Goal: Check status

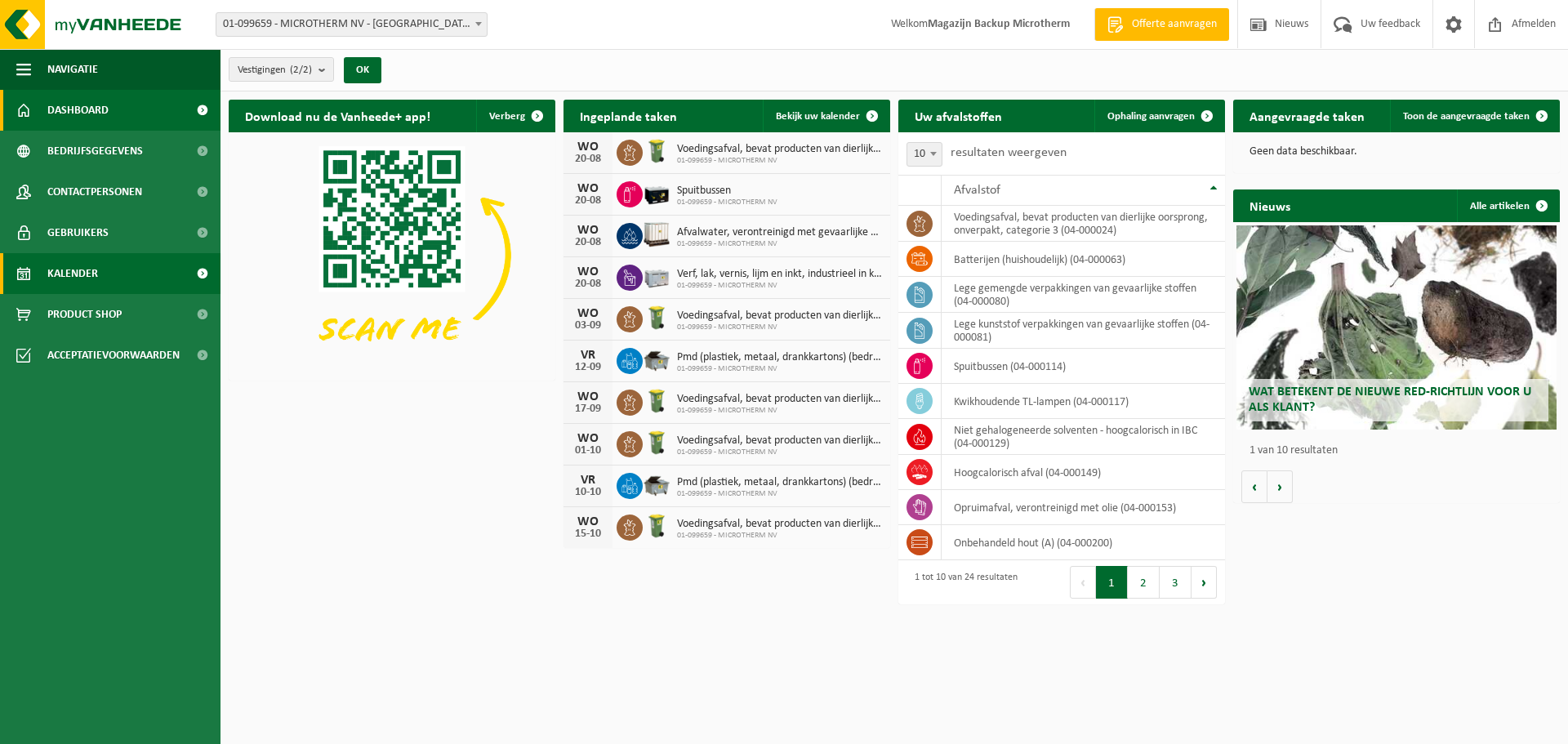
click at [80, 279] on span "Kalender" at bounding box center [72, 274] width 51 height 41
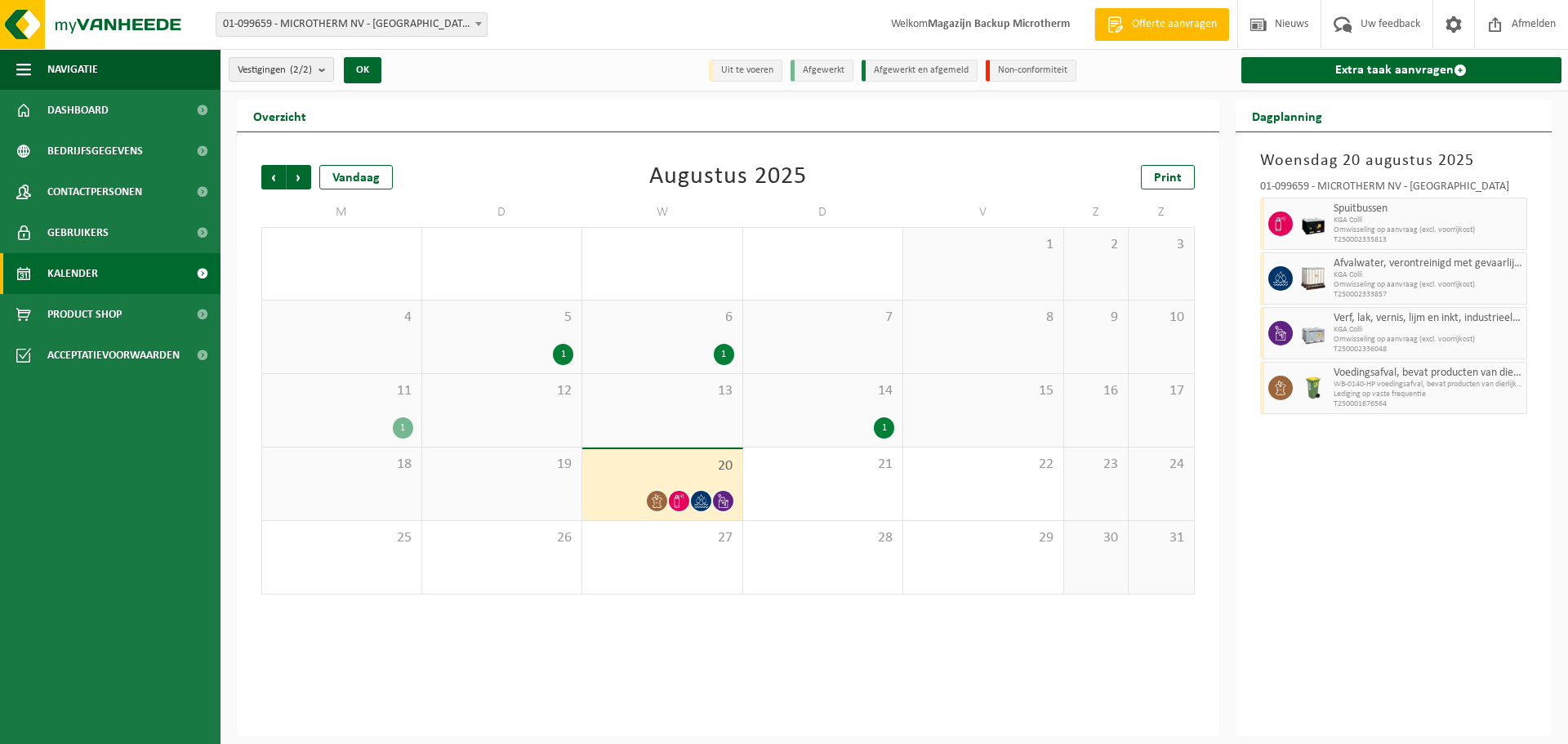
click at [727, 501] on icon at bounding box center [722, 501] width 10 height 14
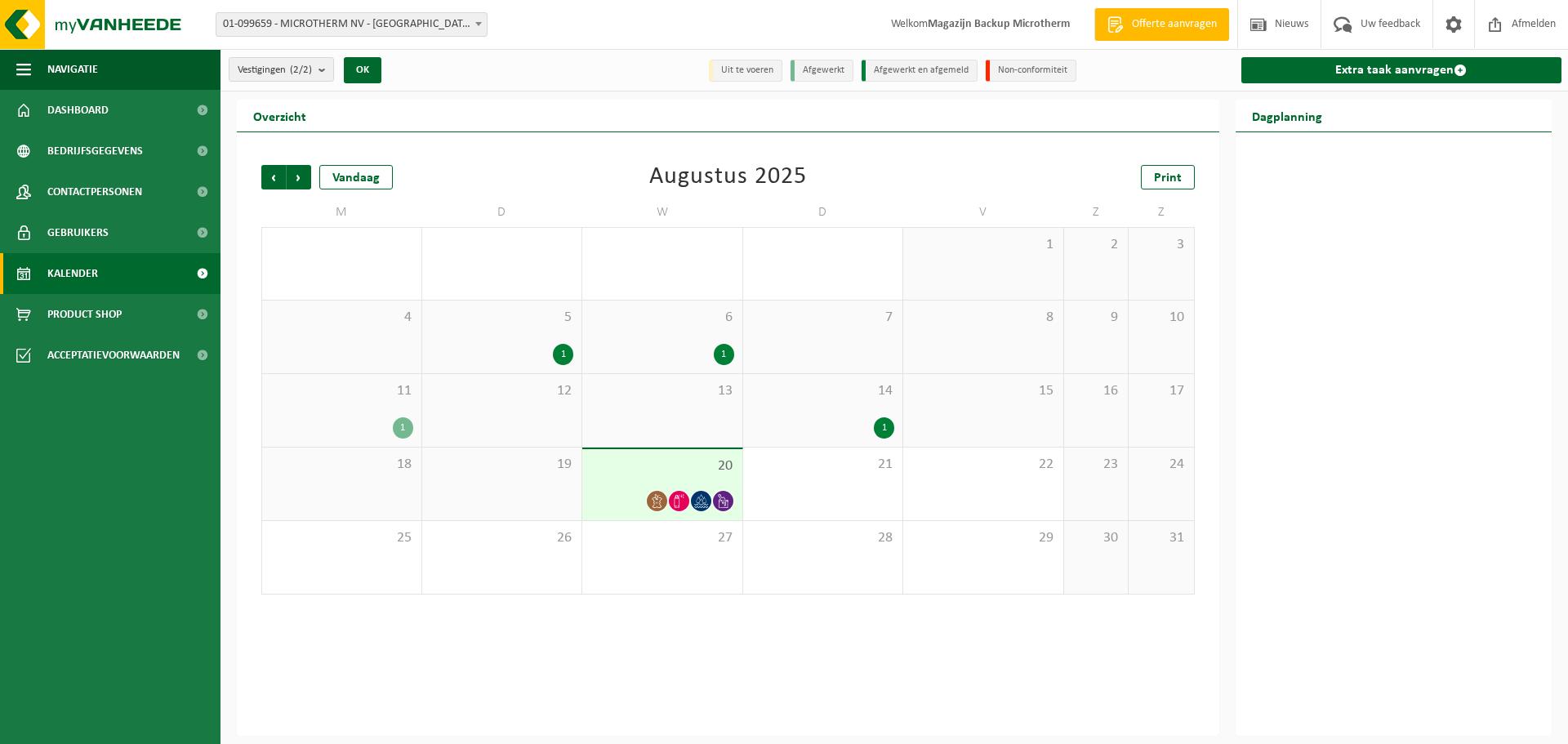
click at [641, 481] on div "20" at bounding box center [662, 484] width 160 height 71
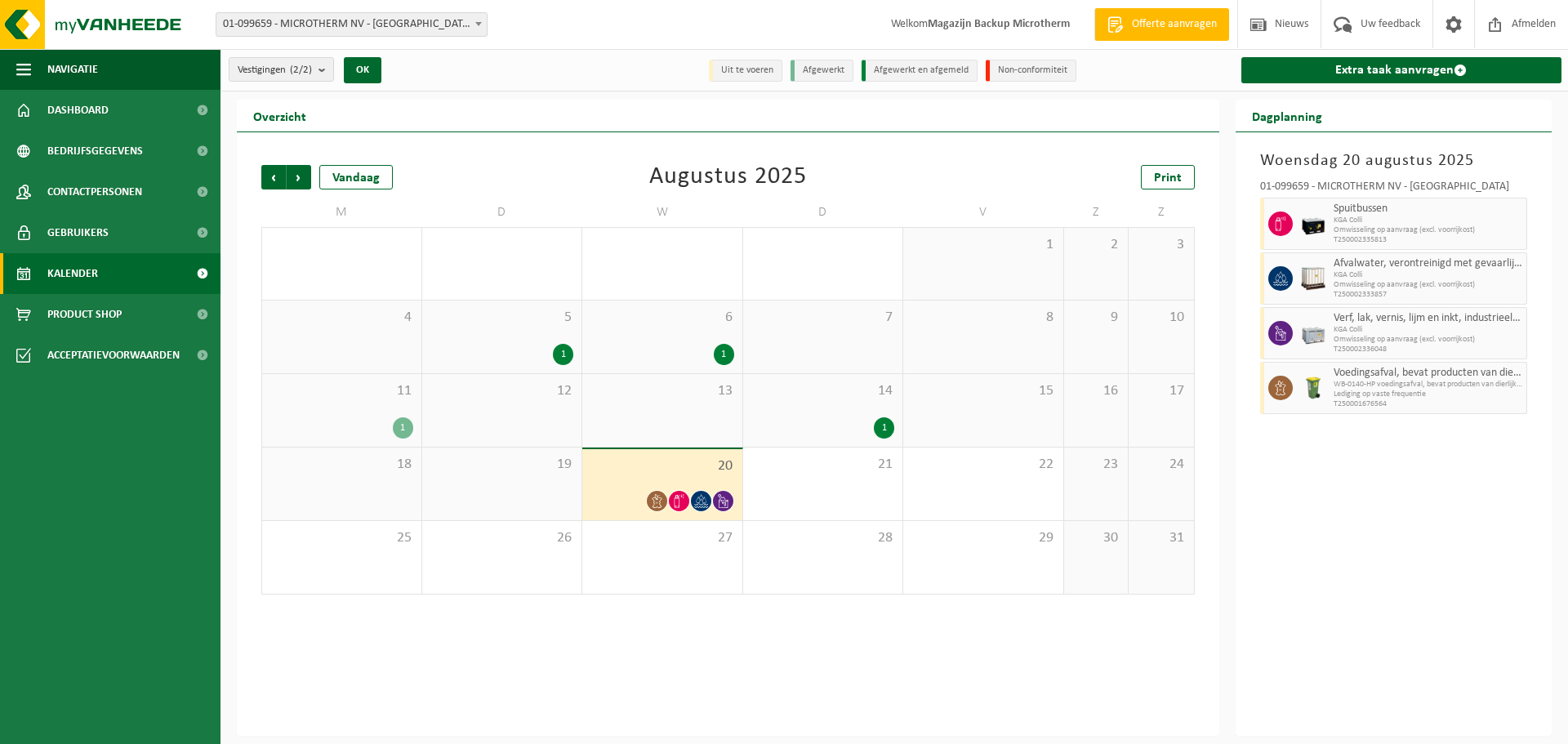
click at [657, 504] on icon at bounding box center [657, 501] width 14 height 14
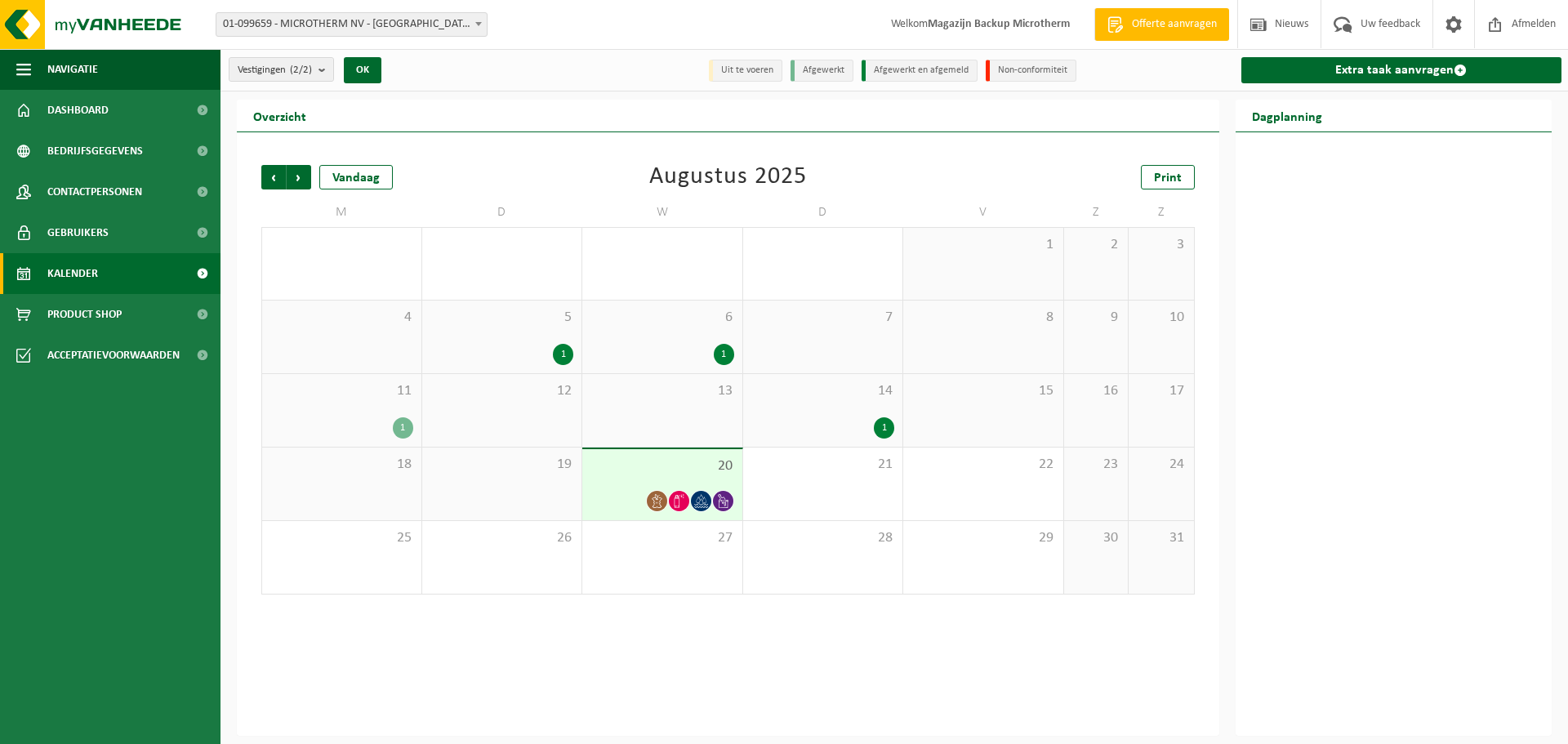
click at [667, 501] on div at bounding box center [657, 501] width 22 height 22
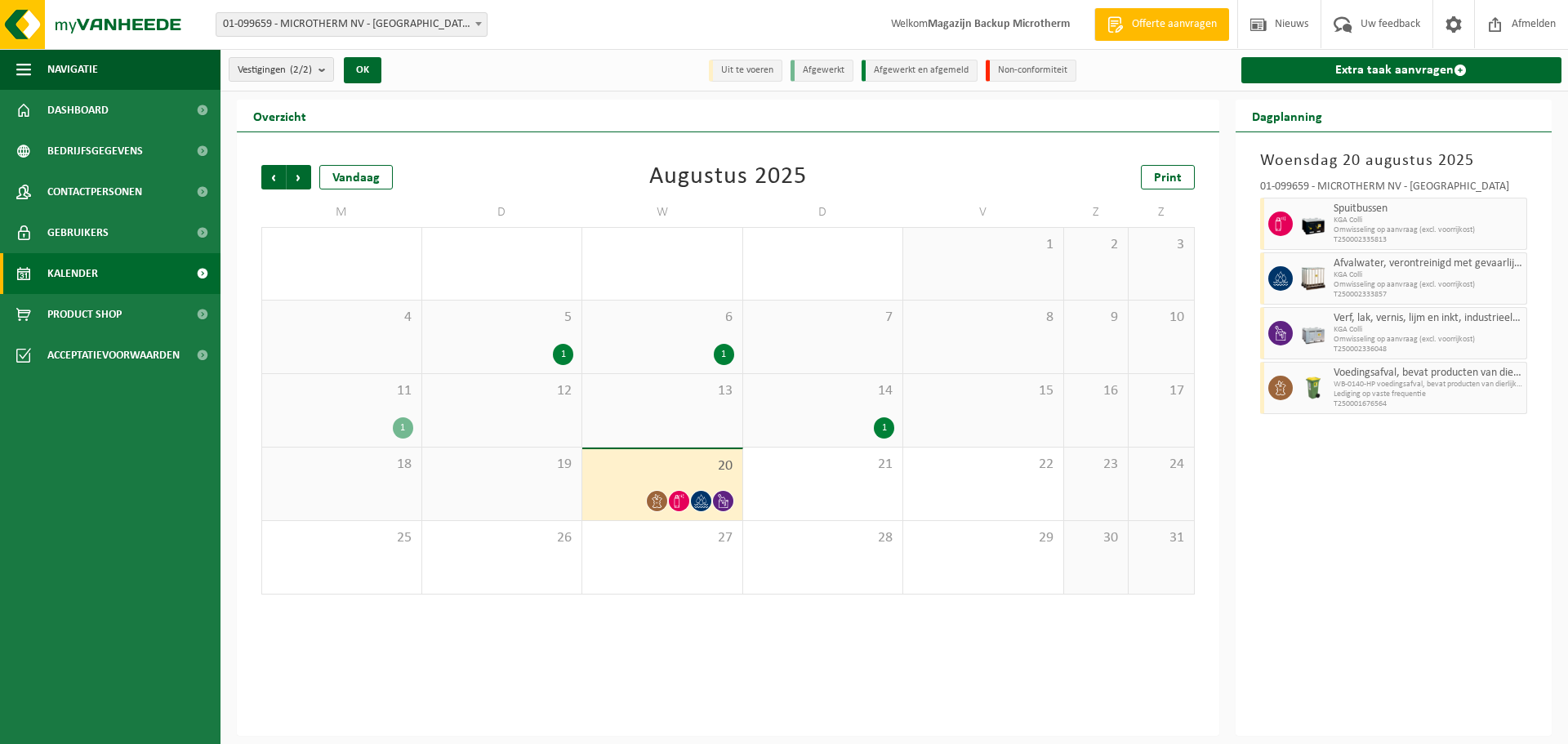
click at [699, 499] on icon at bounding box center [701, 501] width 14 height 14
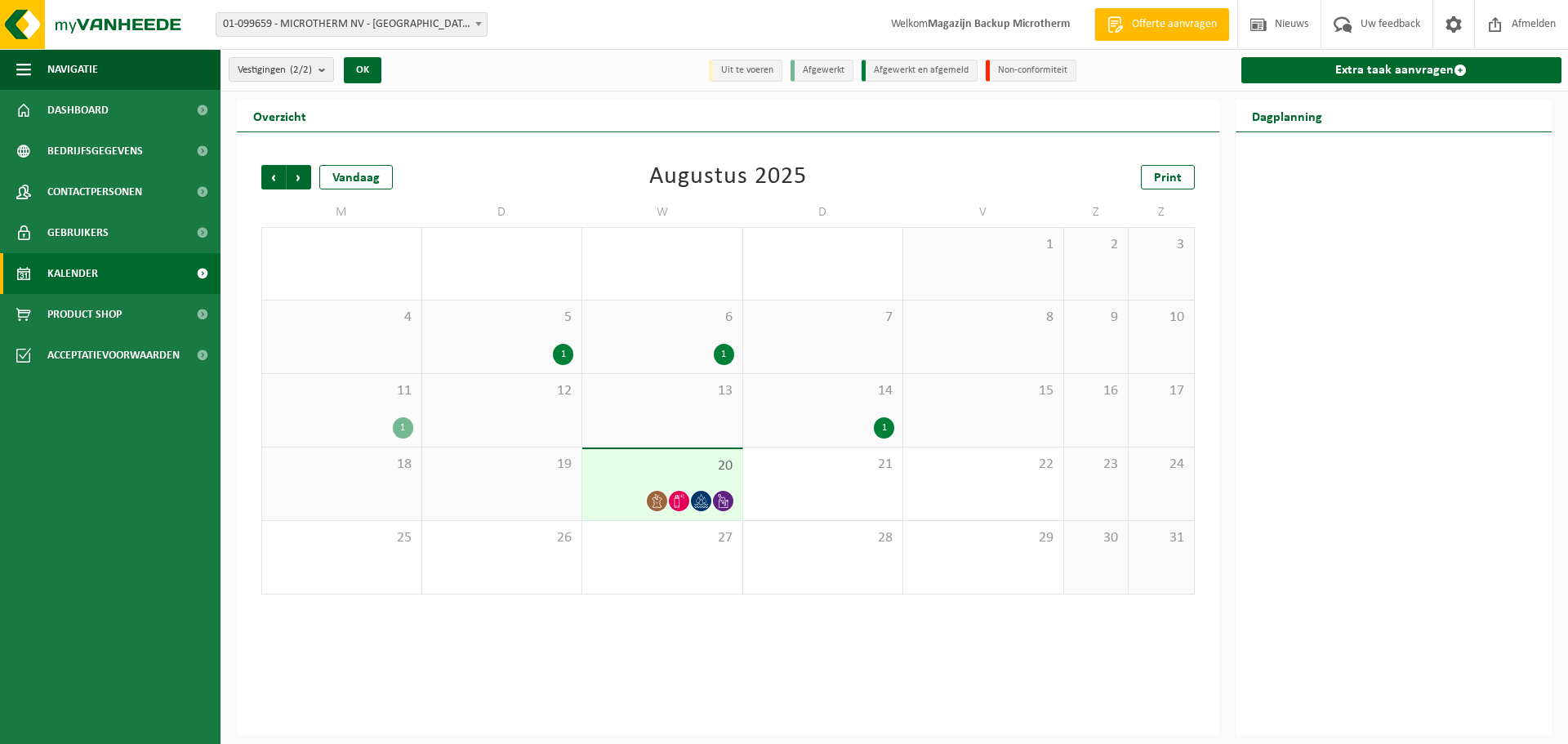
click at [657, 479] on div "20" at bounding box center [662, 484] width 160 height 71
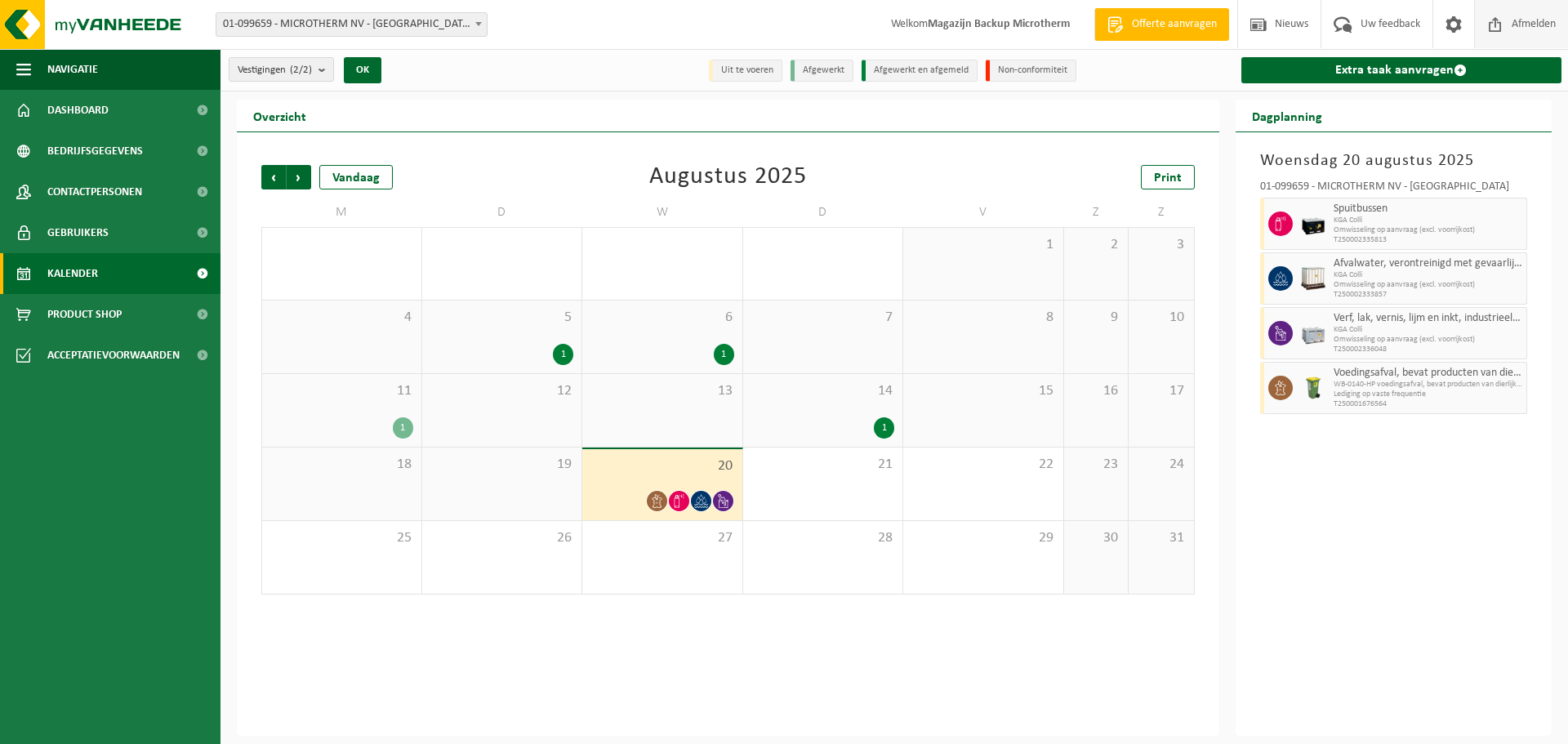
click at [1521, 24] on span "Afmelden" at bounding box center [1533, 24] width 52 height 48
